Goal: Task Accomplishment & Management: Manage account settings

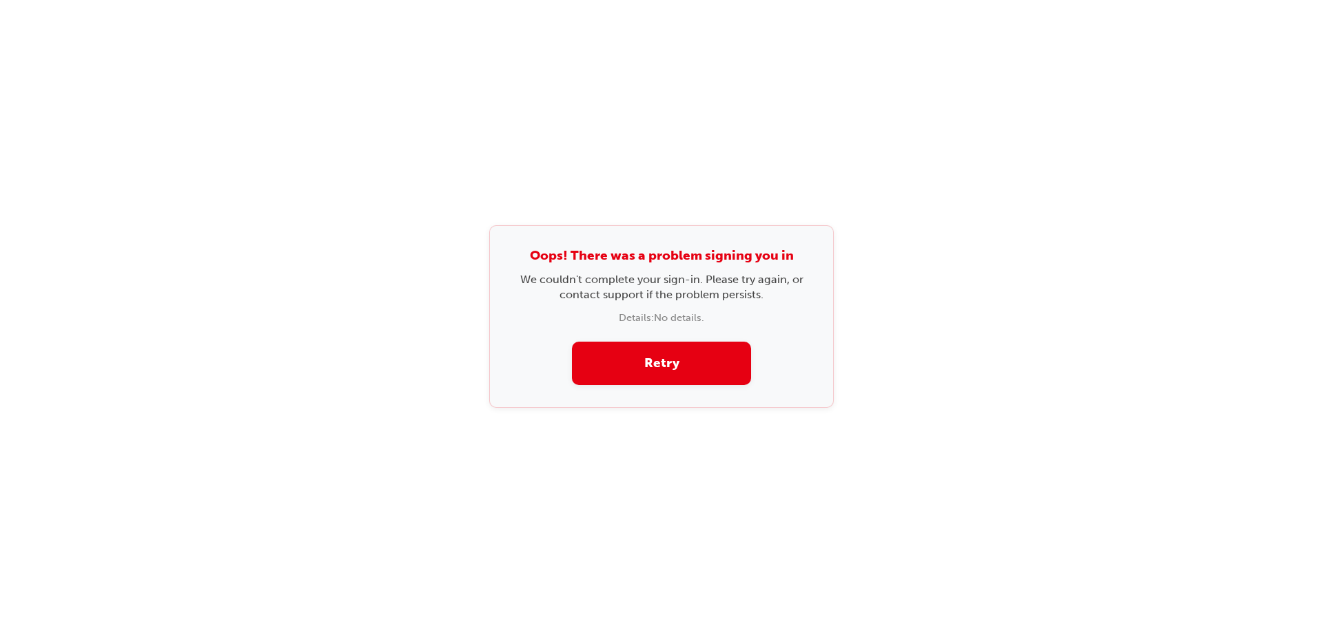
click at [661, 362] on button "Retry" at bounding box center [661, 363] width 179 height 43
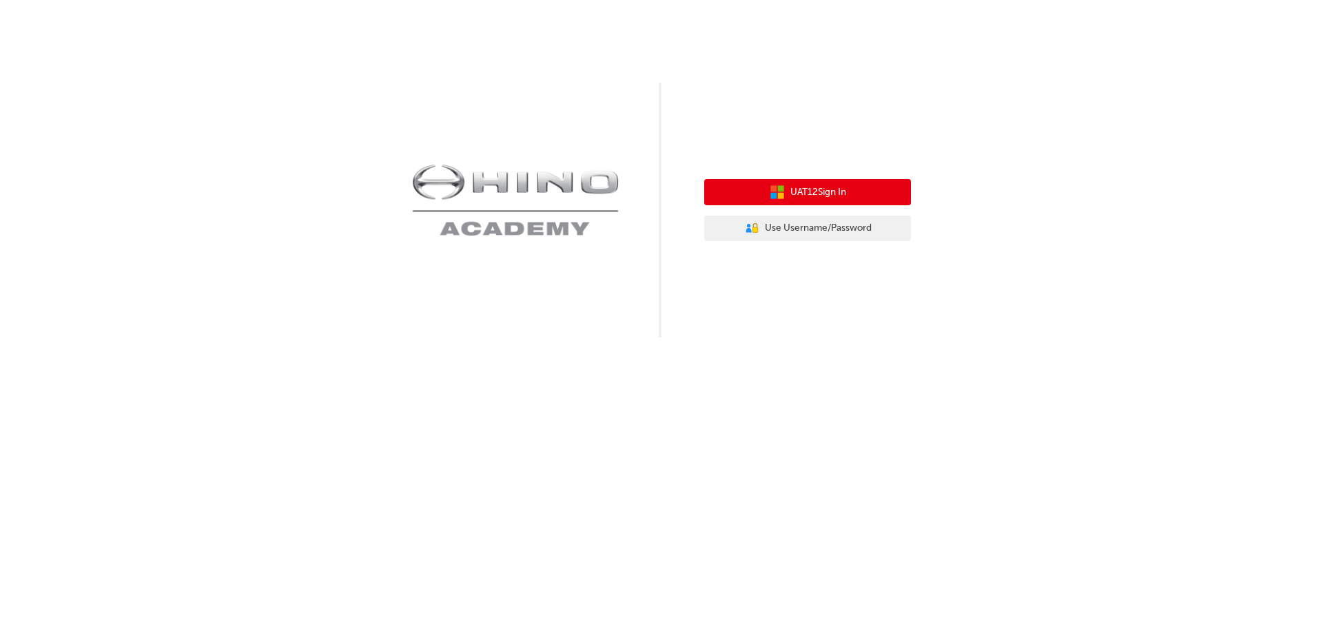
click at [813, 200] on button "UAT12 Sign In" at bounding box center [807, 192] width 207 height 26
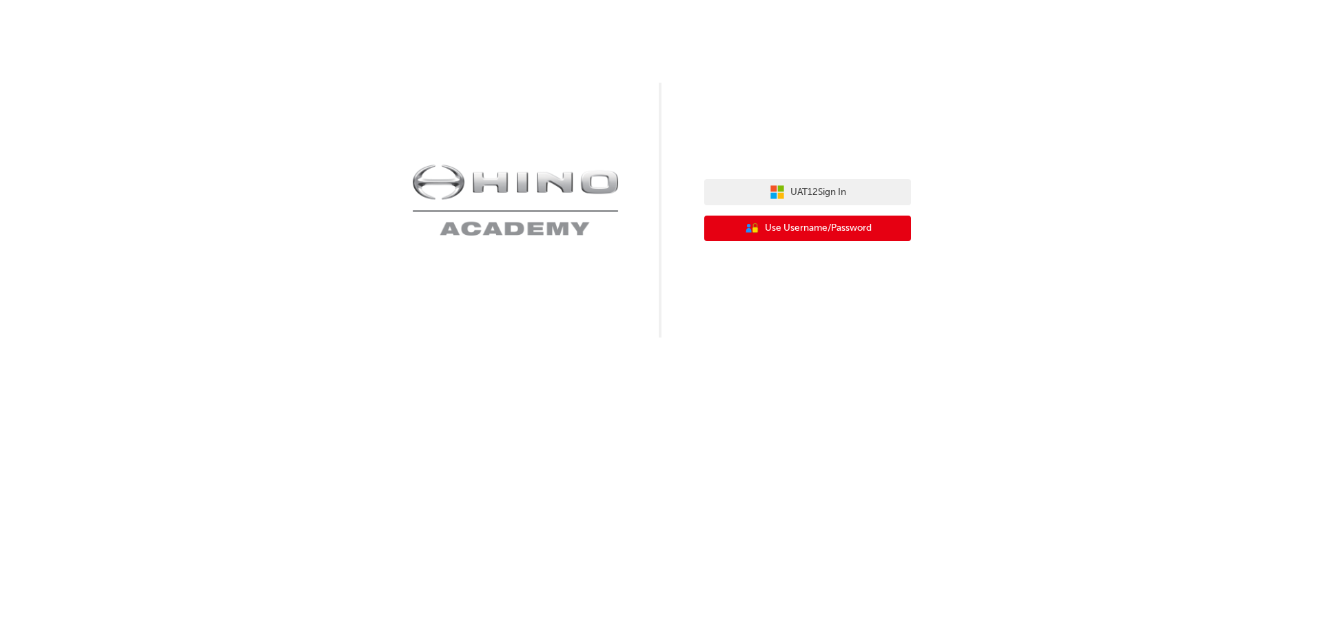
click at [781, 236] on span "Use Username/Password" at bounding box center [818, 228] width 107 height 16
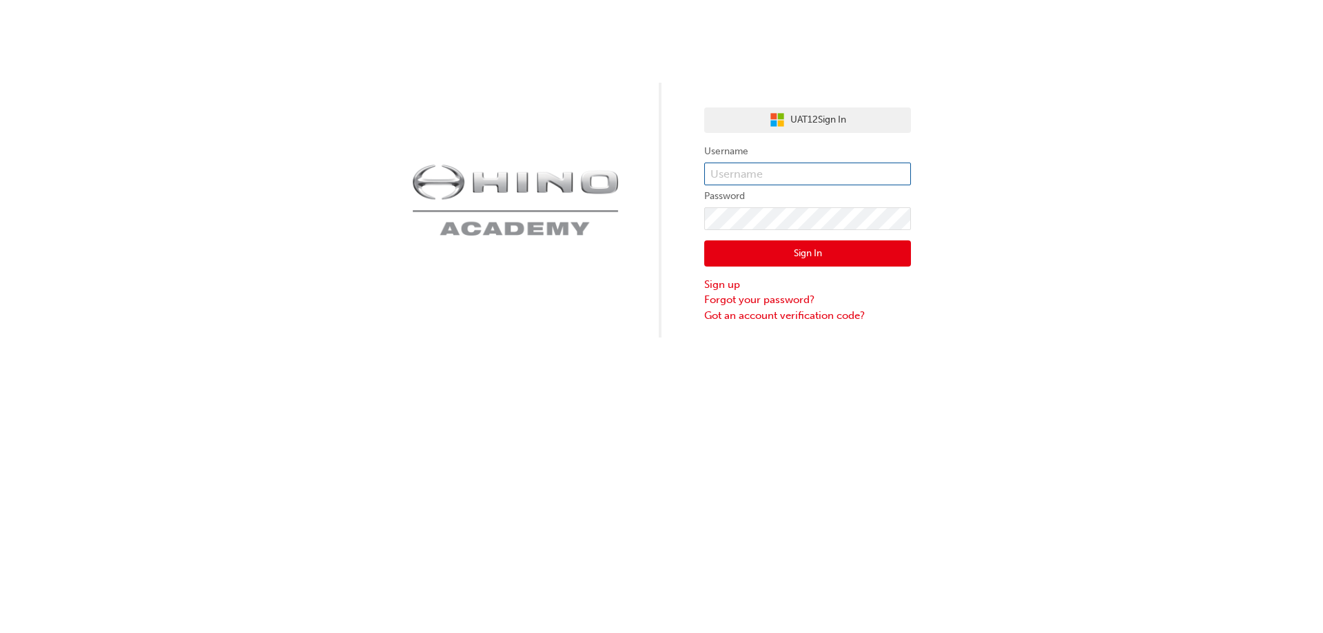
click at [789, 176] on input "text" at bounding box center [807, 174] width 207 height 23
type input "kandika"
click button "Sign In" at bounding box center [807, 253] width 207 height 26
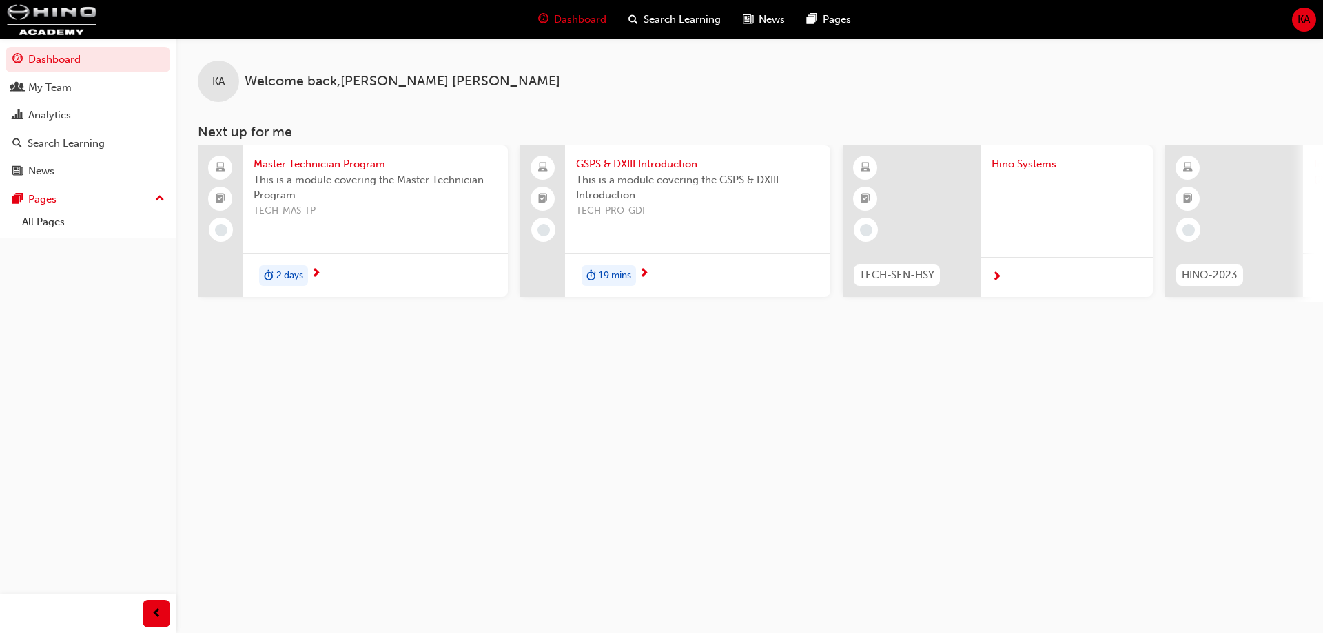
click at [1294, 21] on div "KA" at bounding box center [1304, 20] width 24 height 24
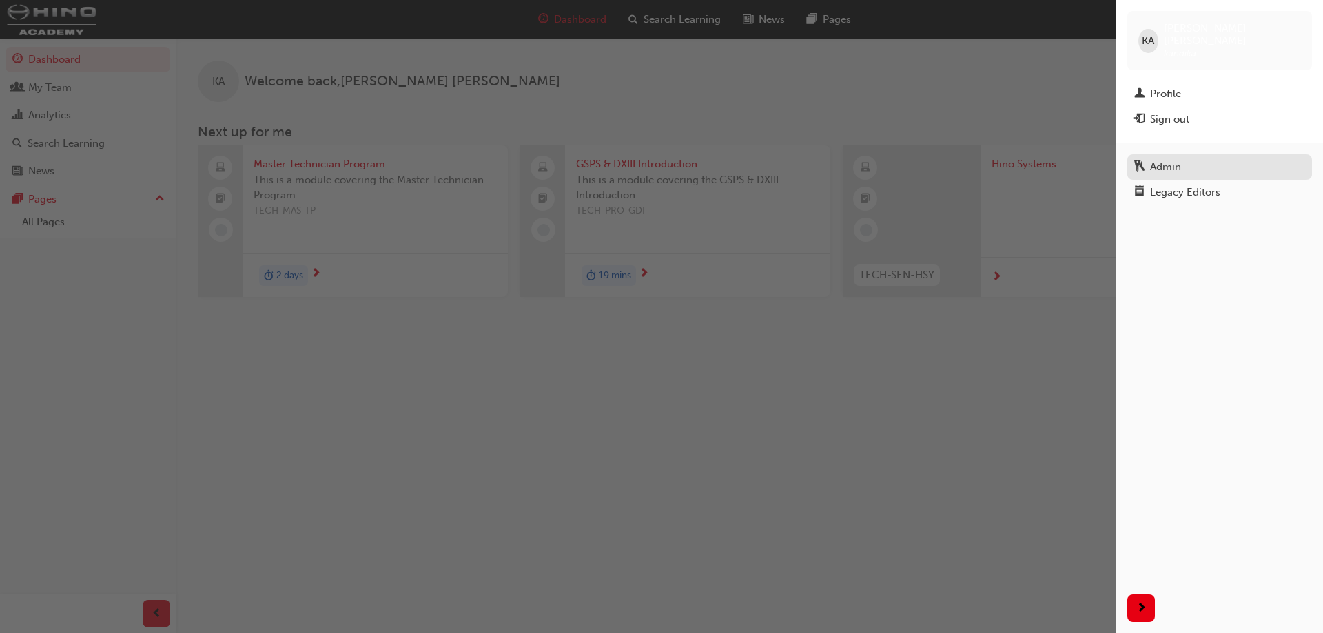
click at [1164, 159] on div "Admin" at bounding box center [1165, 167] width 31 height 16
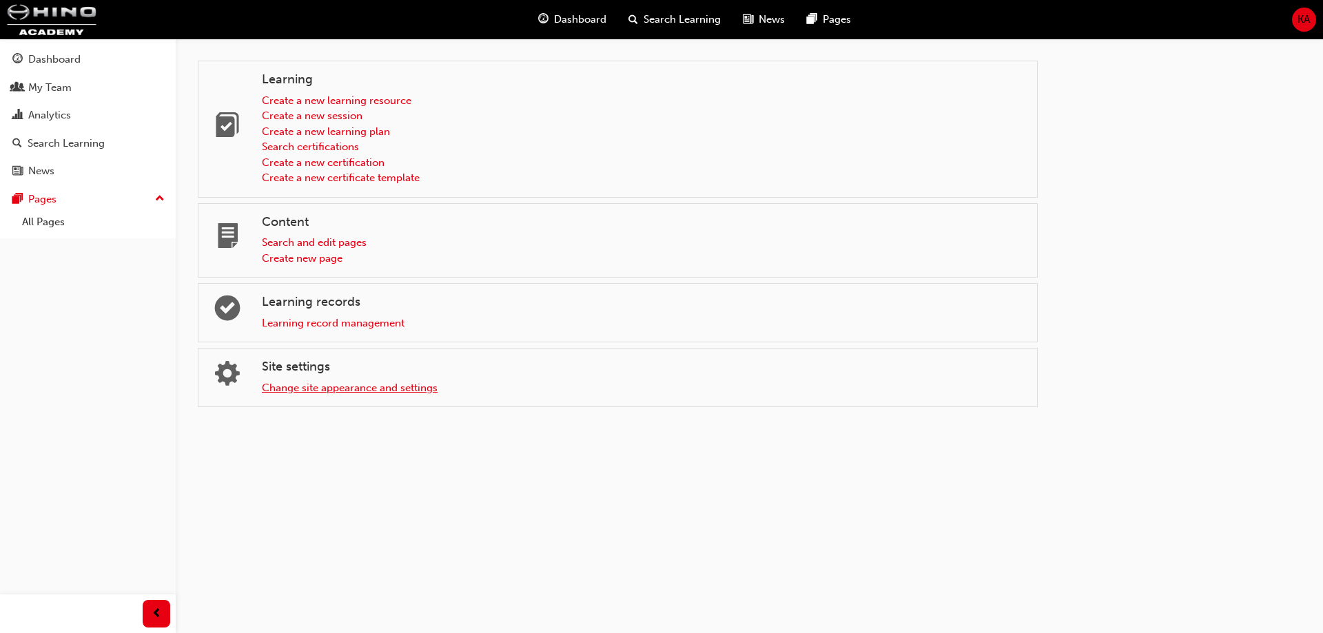
click at [380, 384] on link "Change site appearance and settings" at bounding box center [350, 388] width 176 height 12
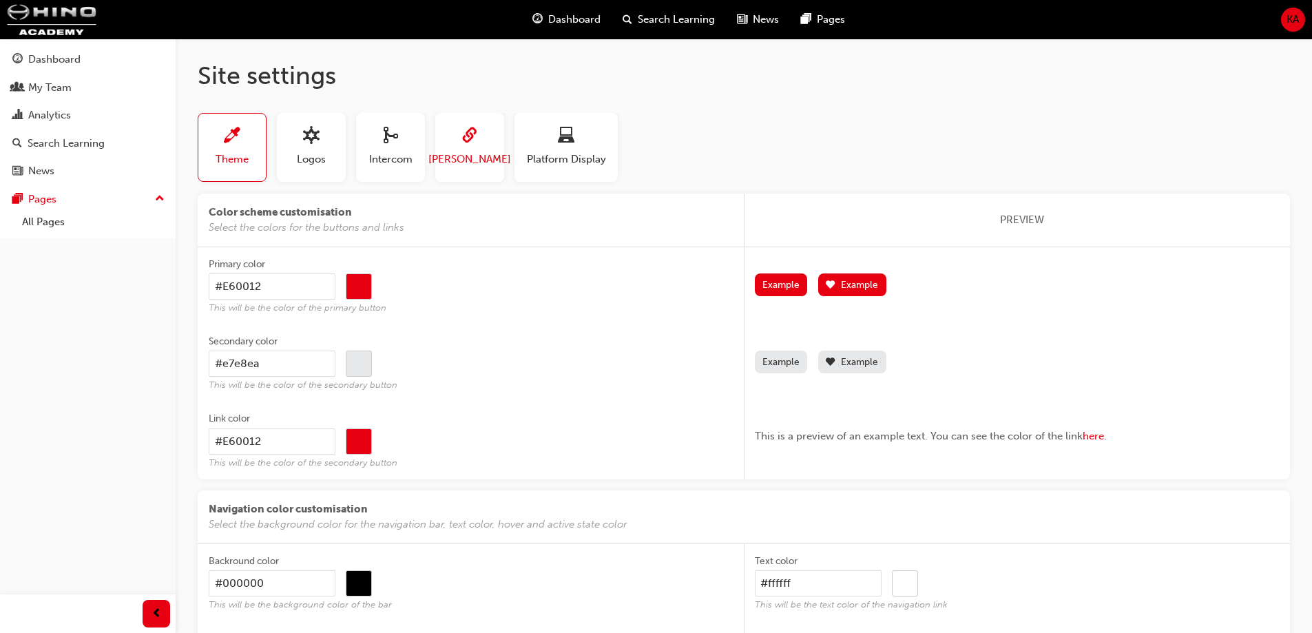
click at [439, 148] on button "SAML" at bounding box center [469, 147] width 69 height 69
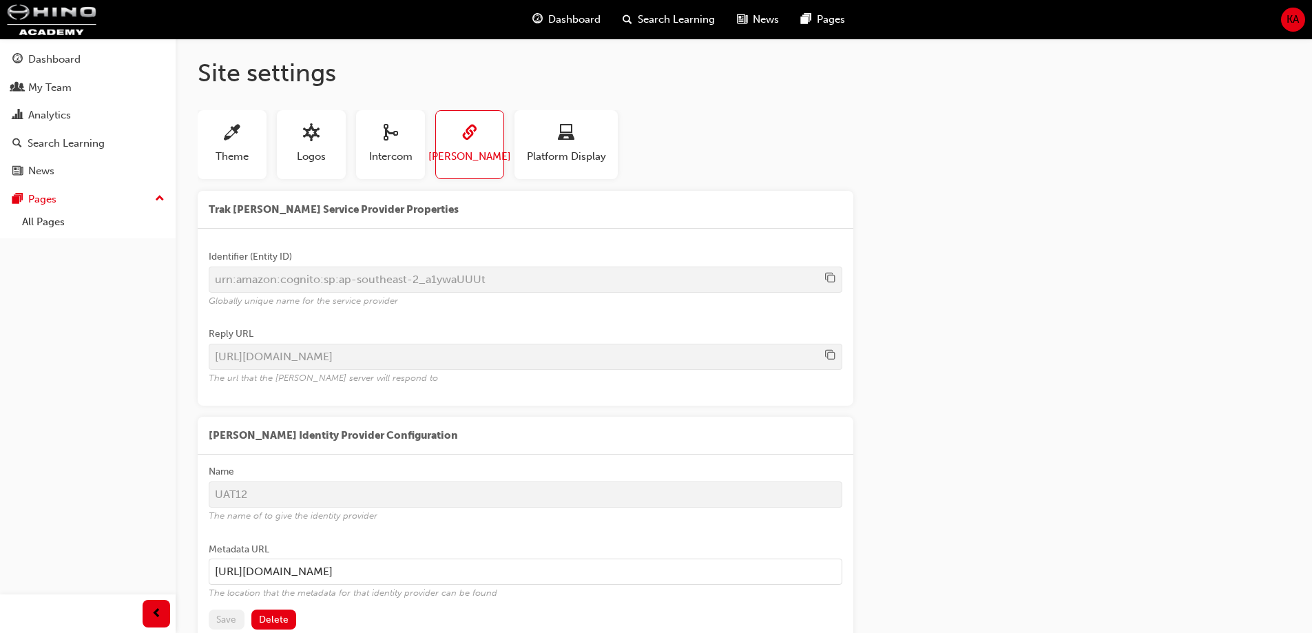
scroll to position [3, 0]
click at [520, 568] on input "https://uat12.hinocentral.com.au:60001/metadata/idp_metadata.xml" at bounding box center [526, 571] width 634 height 26
click at [520, 568] on input "https://uat12.hinocentral.com.au:60001/metadata/idp_metaadata.xml" at bounding box center [526, 571] width 634 height 26
type input "https://uat12.hinocentral.com.au:60001/metadata/idp_metadata.xml"
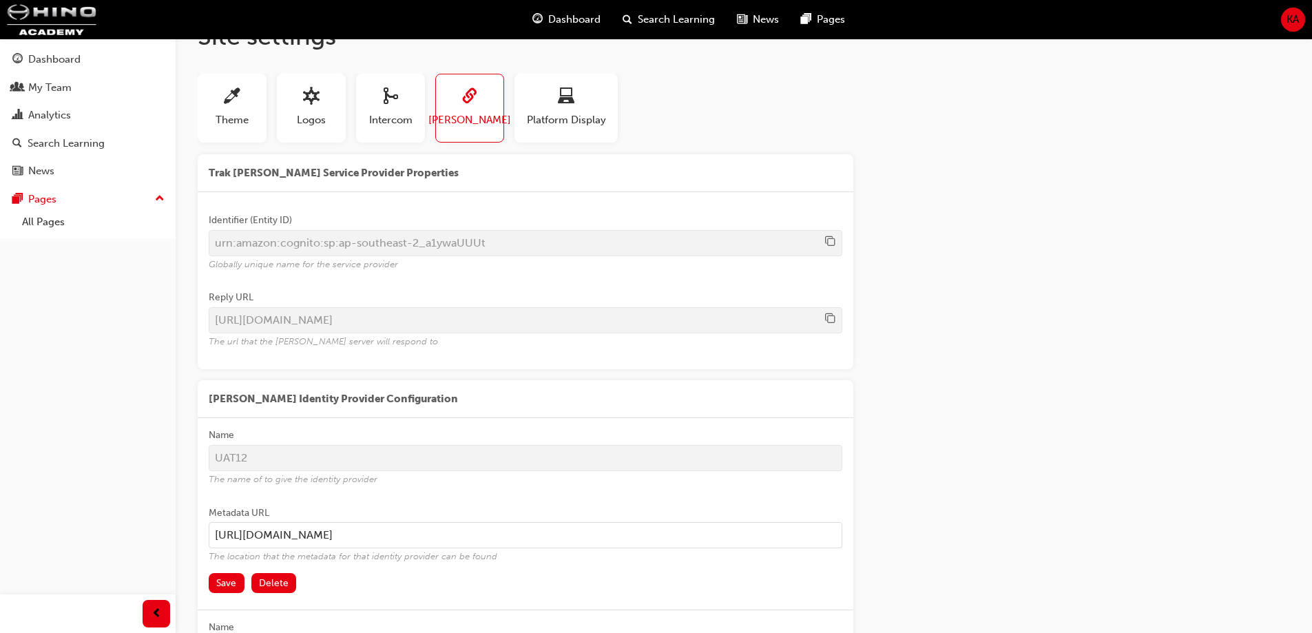
click at [281, 572] on label "Metadata URL https://uat12.hinocentral.com.au:60001/metadata/idp_metadata.xml T…" at bounding box center [526, 534] width 634 height 77
click at [281, 548] on input "https://uat12.hinocentral.com.au:60001/metadata/idp_metadata.xml" at bounding box center [526, 535] width 634 height 26
drag, startPoint x: 279, startPoint y: 577, endPoint x: 270, endPoint y: 588, distance: 13.7
click at [270, 588] on button "Delete" at bounding box center [273, 583] width 45 height 20
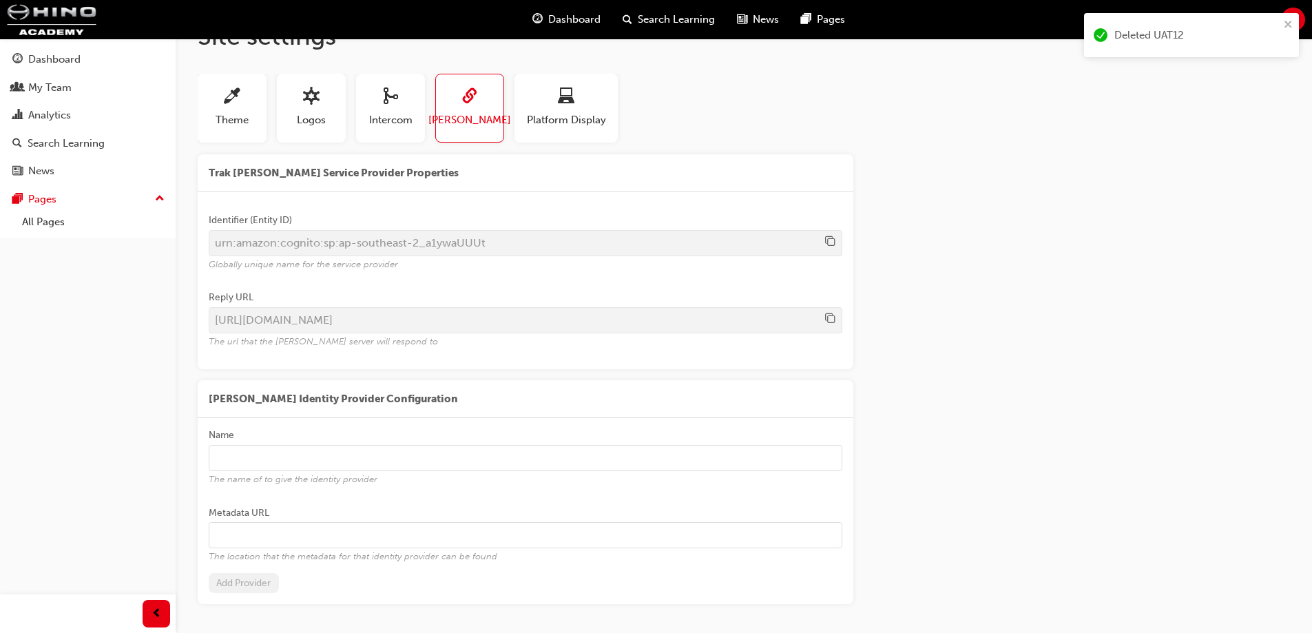
click at [286, 454] on input "Name The name of to give the identity provider" at bounding box center [526, 458] width 634 height 26
type input "UAT12"
paste input "https://uat12.hinocentral.com.au:60001/metadata/idp_metadata.xml"
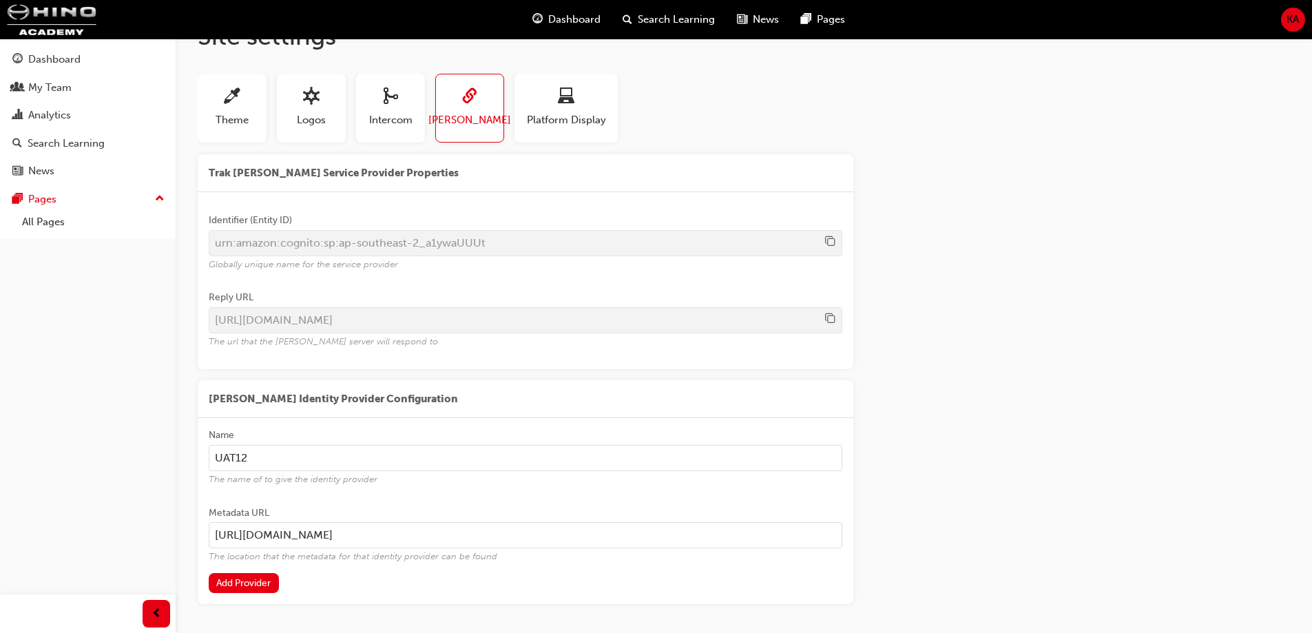
click at [413, 531] on input "https://uat12.hinocentral.com.au:60001/metadata/idp_metadata.xml" at bounding box center [526, 535] width 634 height 26
type input "https://uat12.hinocentral.com.au/metadata/idp_metadata.xml"
click button "Example" at bounding box center [0, 0] width 0 height 0
click at [262, 591] on button "Add Provider" at bounding box center [244, 583] width 70 height 20
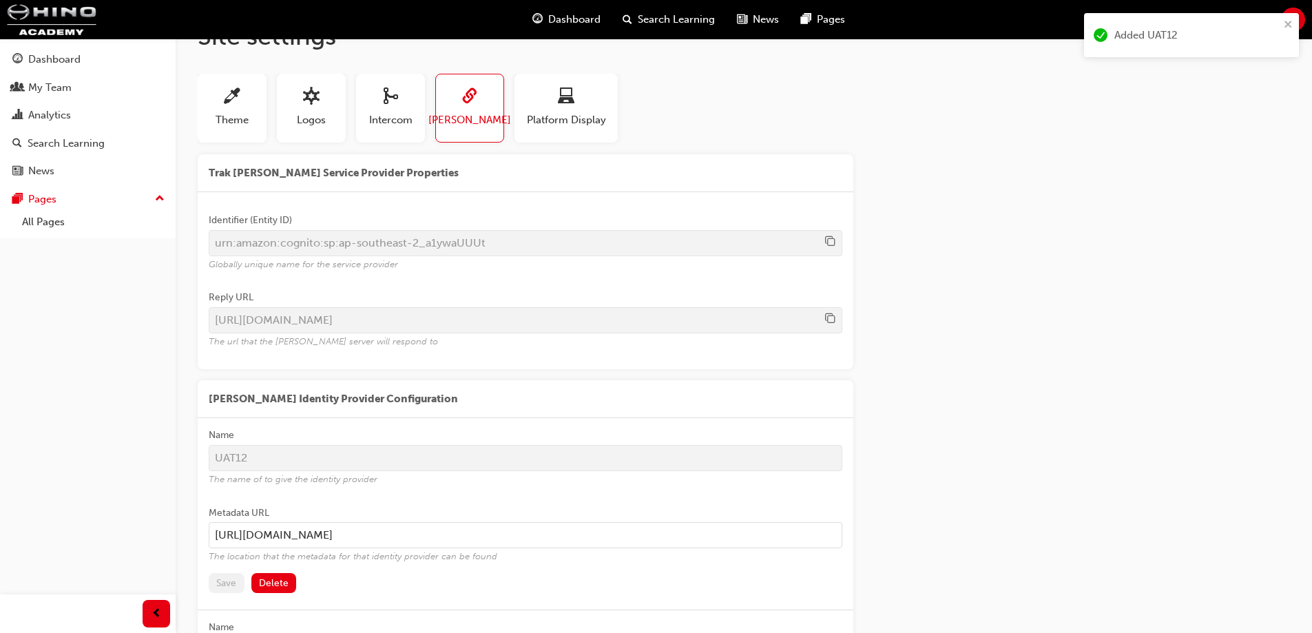
scroll to position [292, 0]
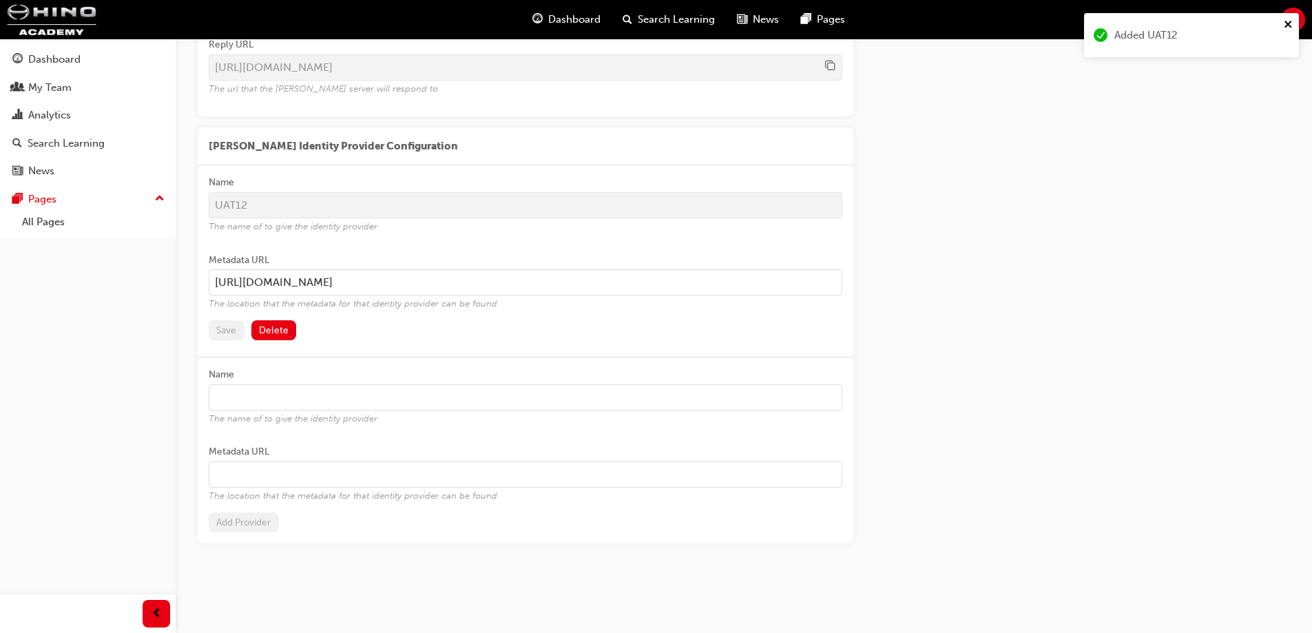
click at [1292, 19] on icon "close" at bounding box center [1289, 24] width 10 height 11
click at [1293, 20] on div "Added UAT12" at bounding box center [1192, 40] width 220 height 60
drag, startPoint x: 1293, startPoint y: 20, endPoint x: 1291, endPoint y: 12, distance: 7.9
click at [1291, 12] on span "KA" at bounding box center [1293, 20] width 12 height 16
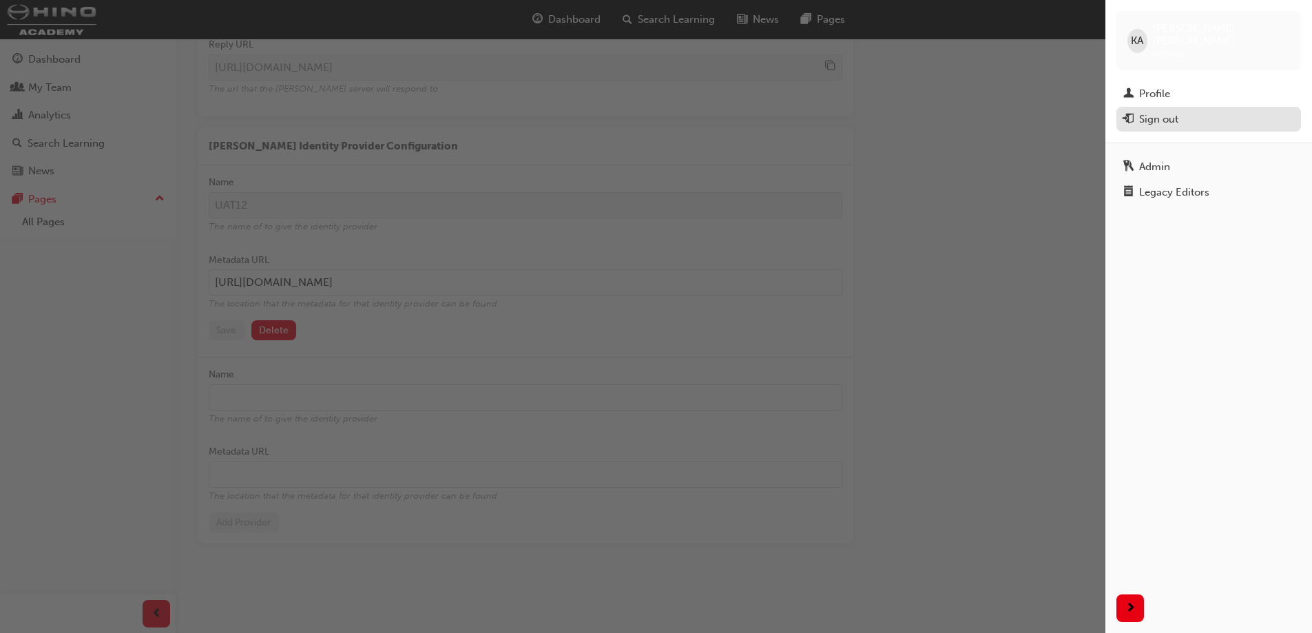
click at [1159, 112] on div "Sign out" at bounding box center [1158, 120] width 39 height 16
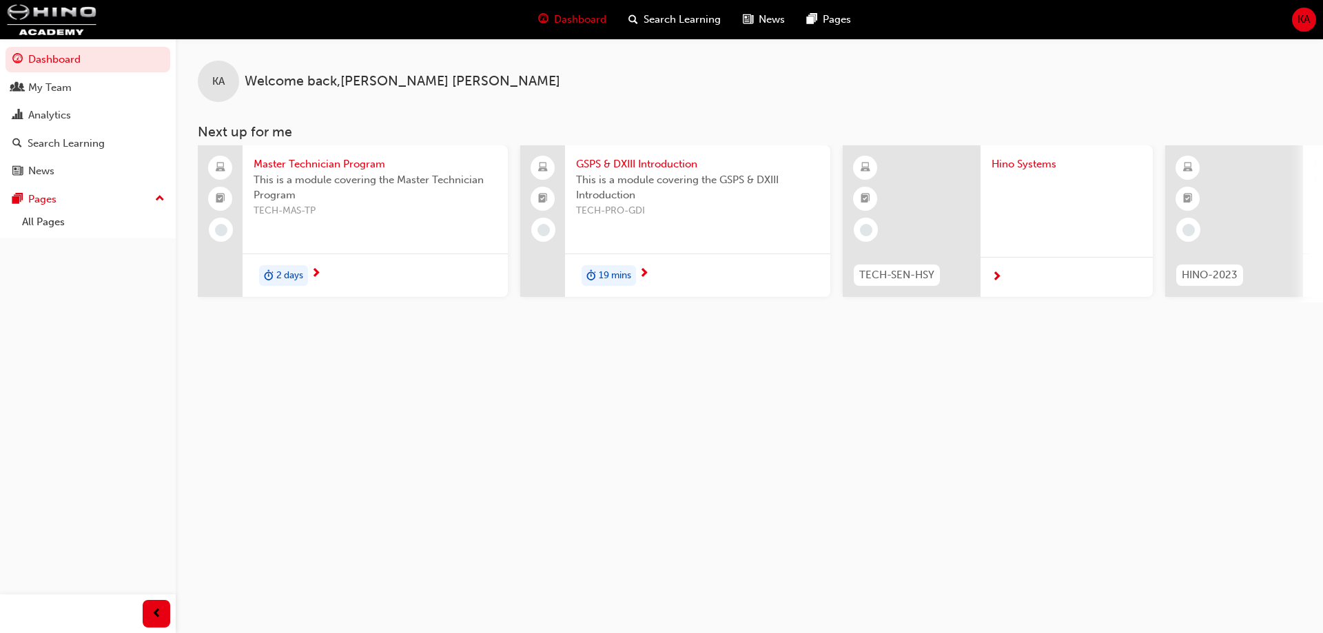
click at [1301, 19] on span "KA" at bounding box center [1303, 20] width 12 height 16
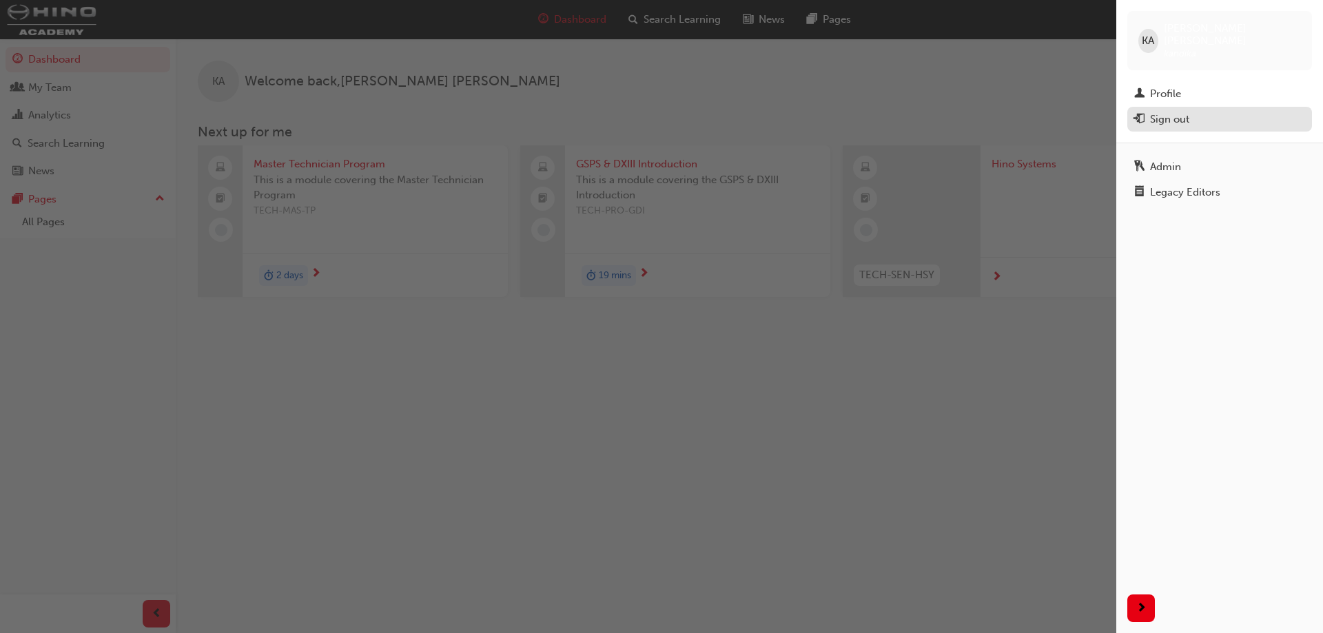
click at [1156, 112] on div "Sign out" at bounding box center [1169, 120] width 39 height 16
